Goal: Transaction & Acquisition: Purchase product/service

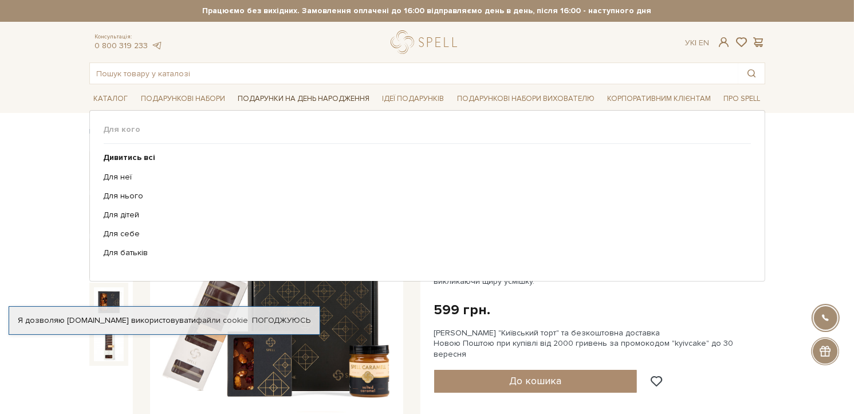
click at [316, 97] on link "Подарунки на День народження" at bounding box center [303, 99] width 141 height 18
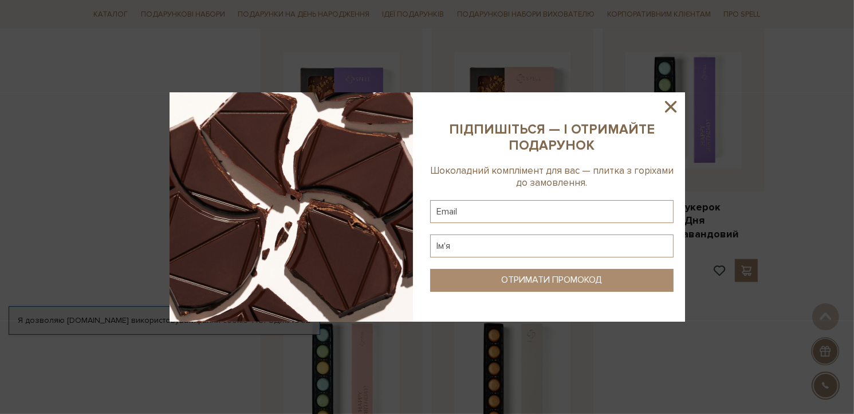
scroll to position [1203, 0]
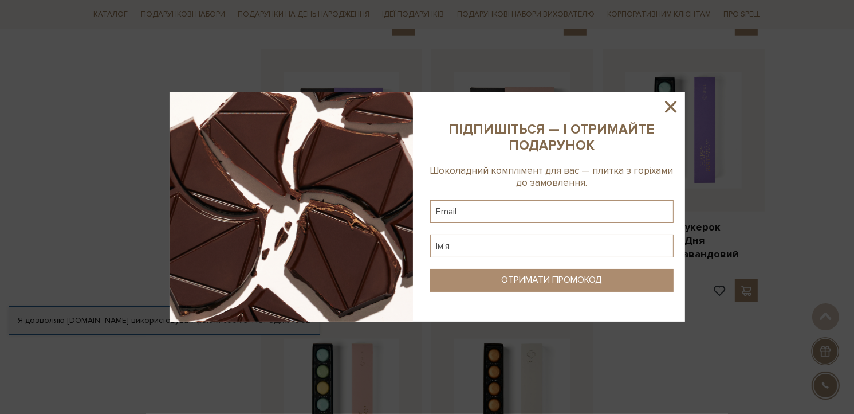
click at [675, 109] on icon at bounding box center [670, 106] width 19 height 19
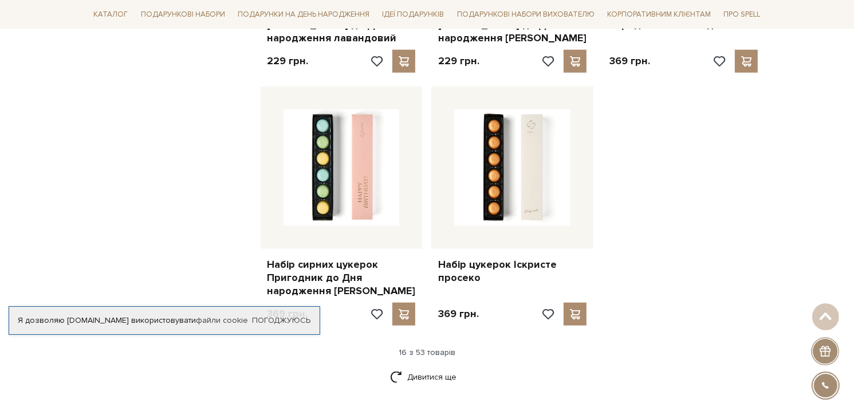
scroll to position [1261, 0]
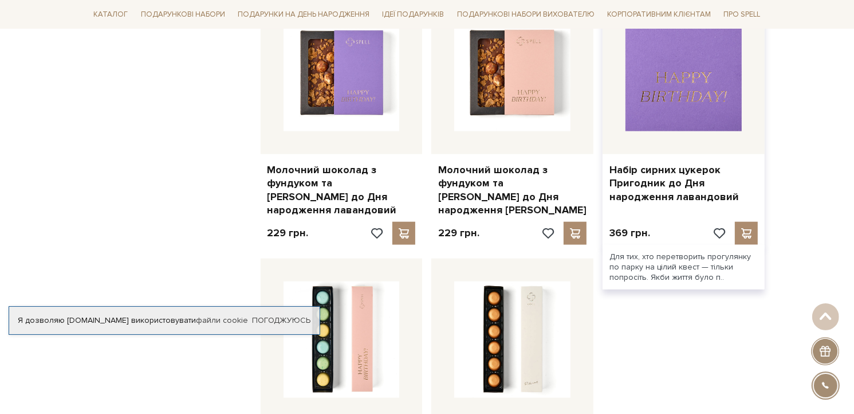
click at [729, 93] on img at bounding box center [684, 73] width 116 height 116
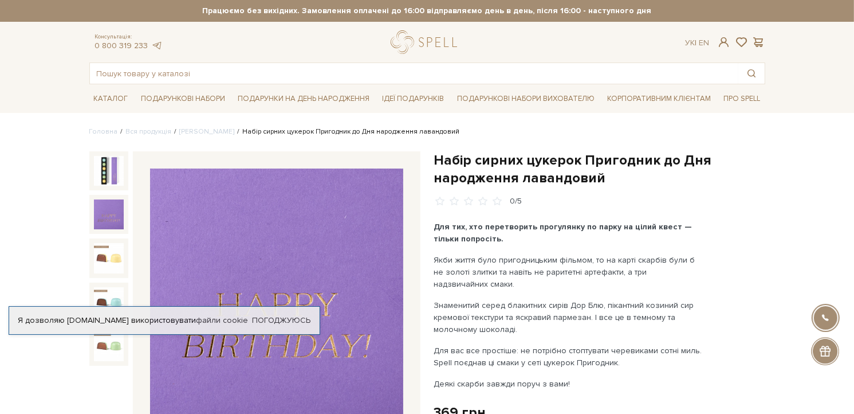
click at [110, 207] on img at bounding box center [109, 214] width 30 height 30
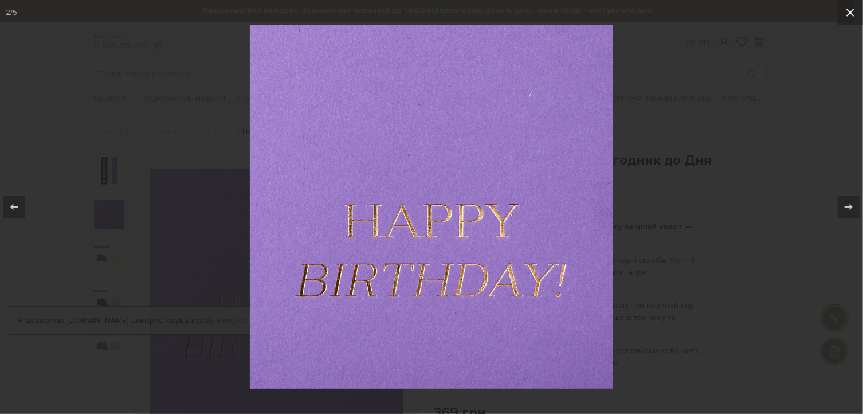
drag, startPoint x: 851, startPoint y: 10, endPoint x: 254, endPoint y: 178, distance: 620.1
click at [847, 13] on icon at bounding box center [850, 13] width 14 height 14
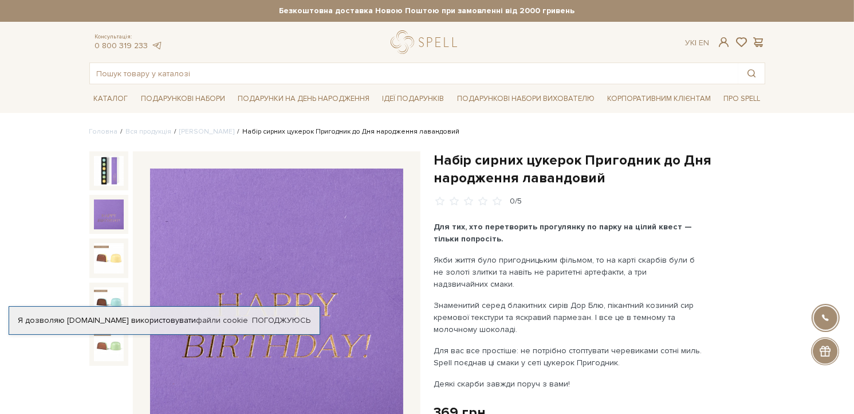
scroll to position [115, 0]
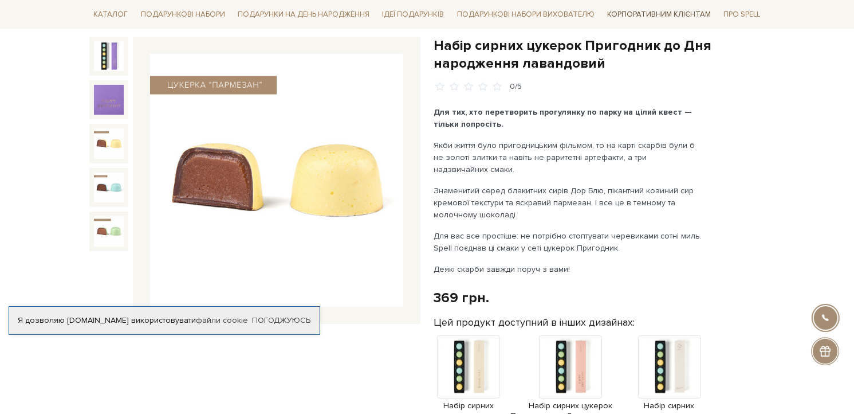
click at [642, 14] on link "Корпоративним клієнтам" at bounding box center [659, 14] width 113 height 19
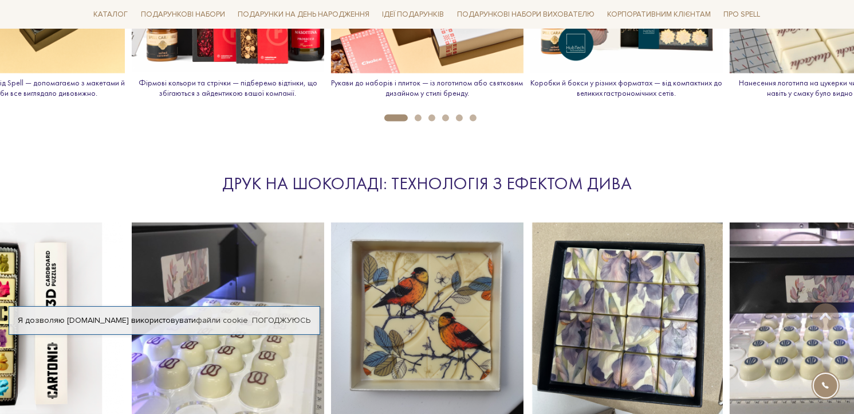
scroll to position [1261, 0]
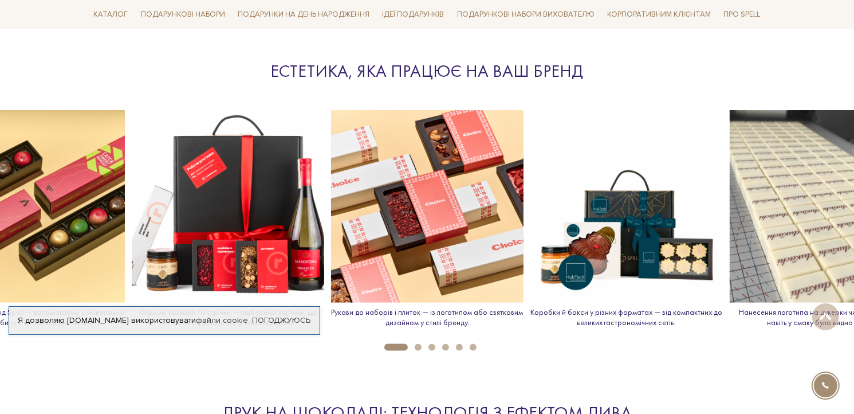
click at [419, 348] on button "2" at bounding box center [418, 347] width 7 height 7
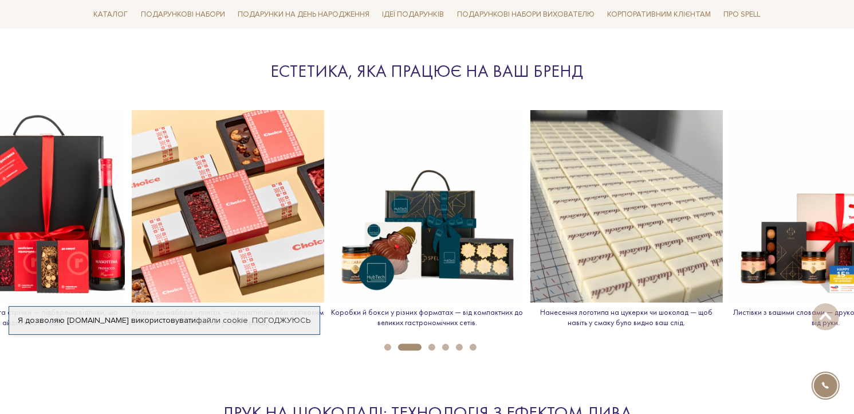
click at [427, 347] on li "3" at bounding box center [429, 347] width 14 height 7
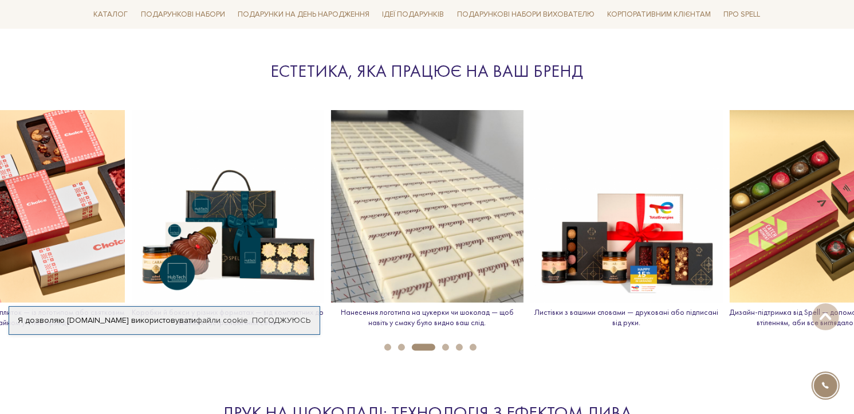
click at [448, 347] on button "4" at bounding box center [445, 347] width 7 height 7
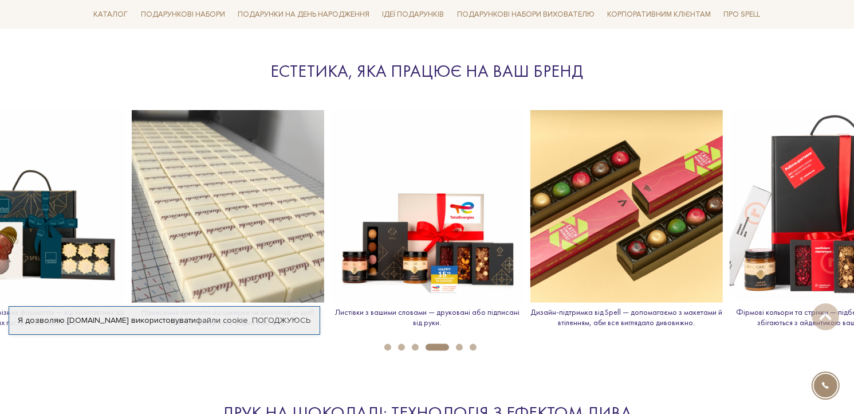
click at [468, 348] on li "6" at bounding box center [470, 347] width 14 height 7
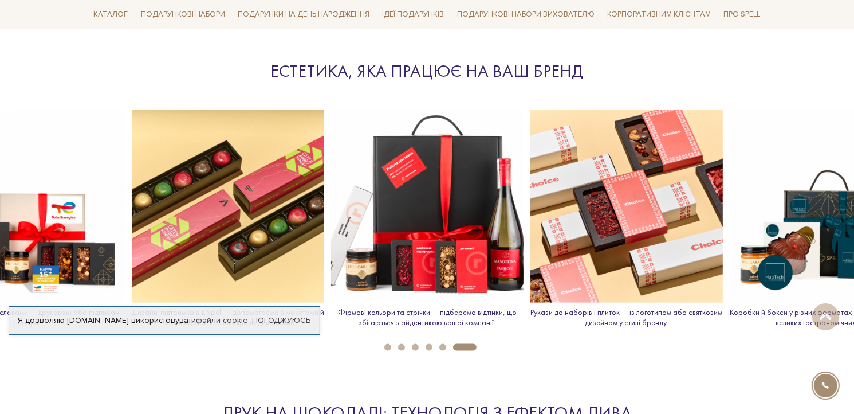
click at [468, 348] on button "6" at bounding box center [464, 347] width 23 height 7
click at [445, 347] on button "5" at bounding box center [442, 347] width 7 height 7
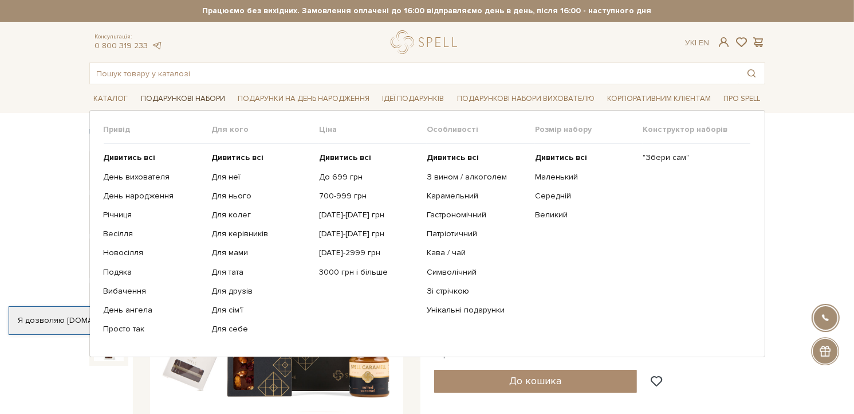
click at [168, 92] on link "Подарункові набори" at bounding box center [182, 99] width 93 height 18
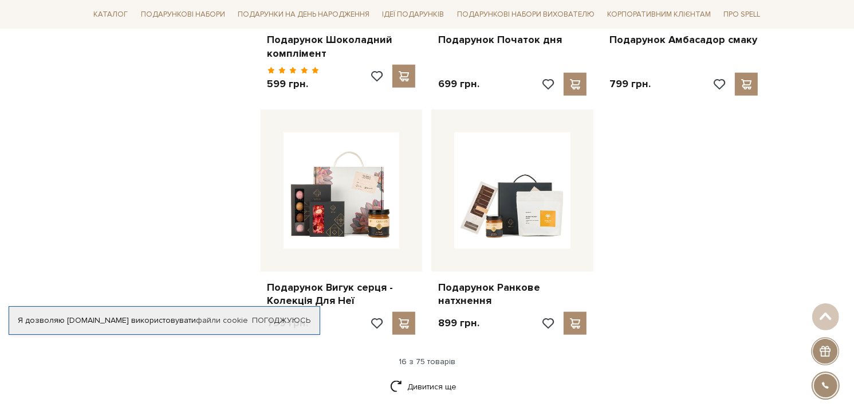
scroll to position [1089, 0]
